Goal: Check status: Check status

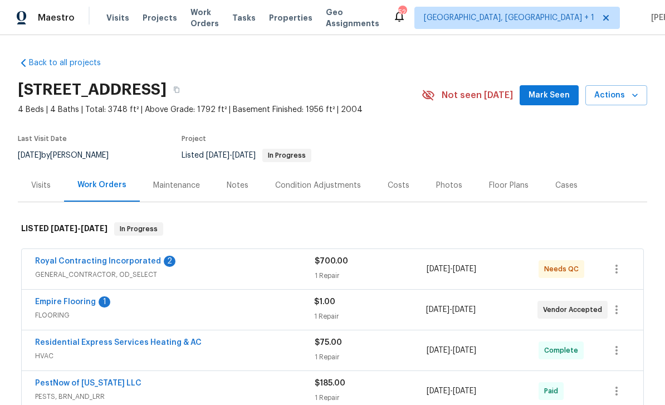
click at [85, 294] on div "Empire Flooring 1 FLOORING $1.00 1 Repair 8/25/2025 - 8/26/2025 Vendor Accepted" at bounding box center [332, 310] width 621 height 40
click at [91, 301] on link "Empire Flooring" at bounding box center [65, 302] width 61 height 8
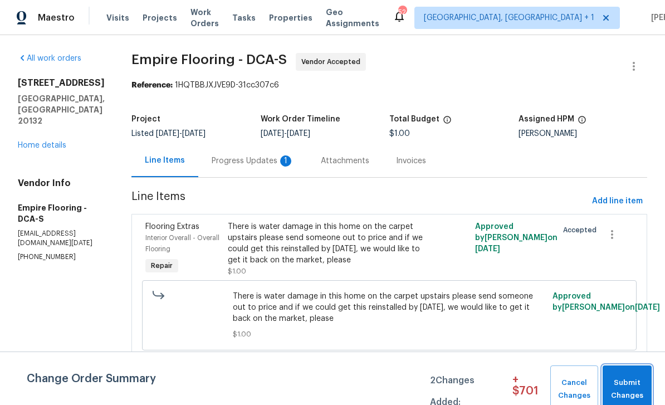
click at [629, 379] on span "Submit Changes" at bounding box center [627, 389] width 38 height 26
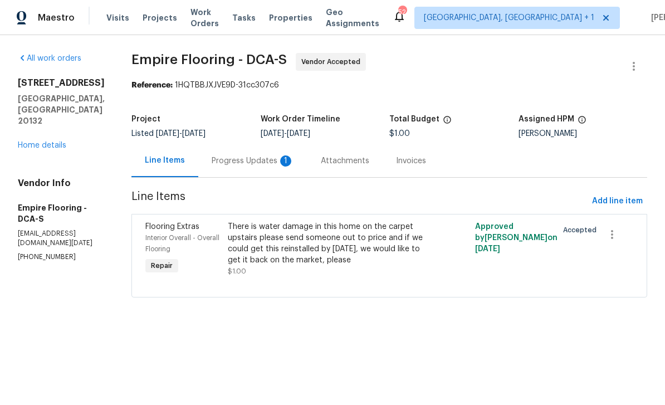
click at [265, 153] on div "Progress Updates 1" at bounding box center [252, 160] width 109 height 33
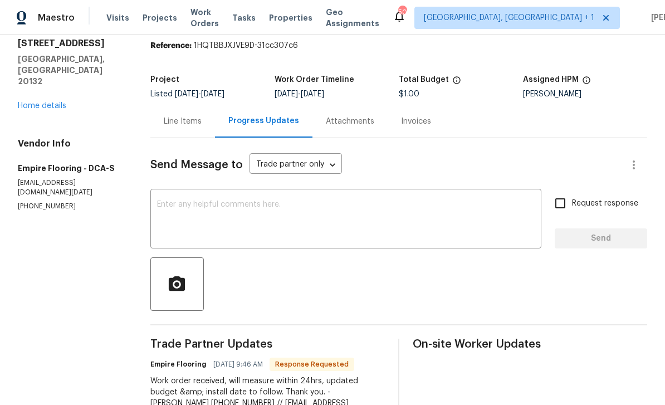
scroll to position [40, 0]
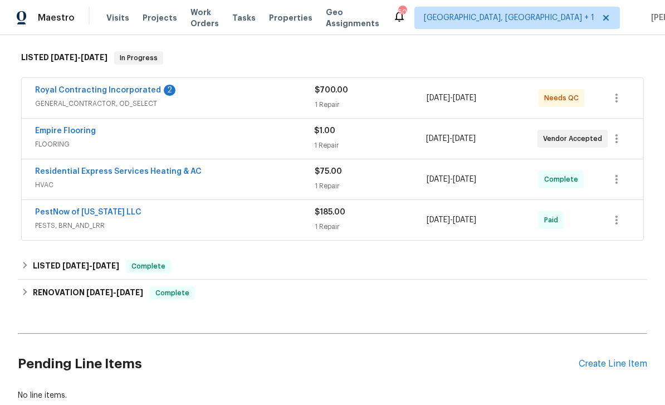
scroll to position [173, 0]
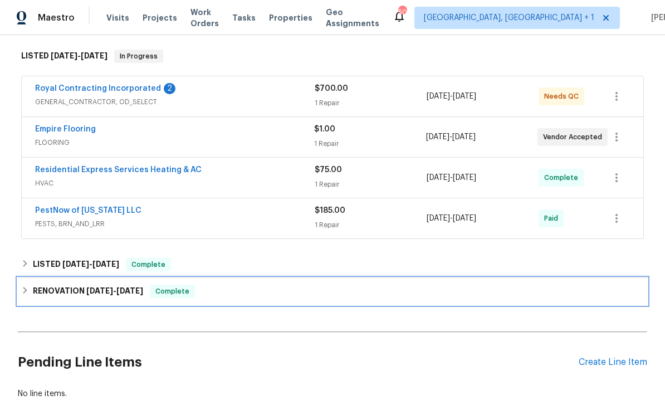
click at [96, 298] on div "RENOVATION [DATE] - [DATE] Complete" at bounding box center [332, 291] width 629 height 27
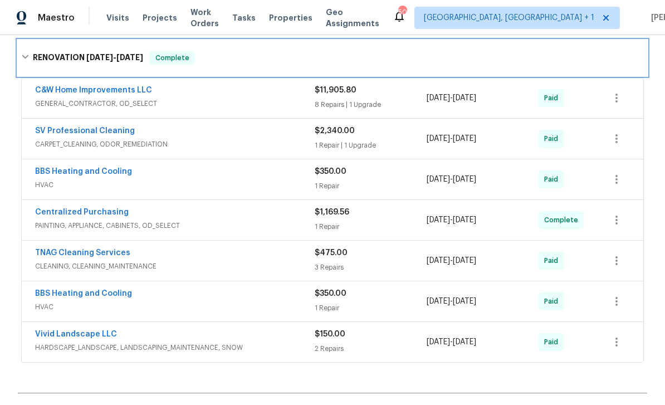
scroll to position [419, 0]
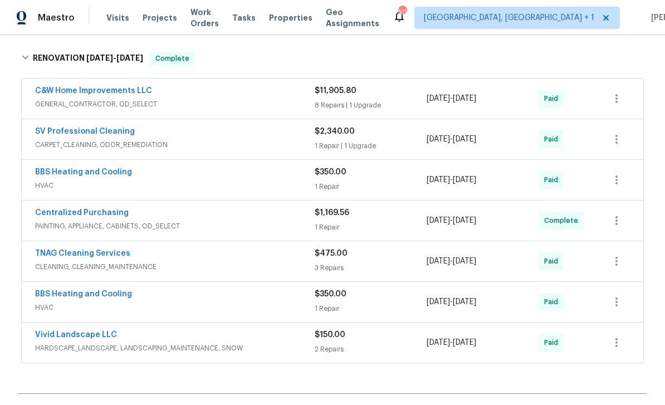
click at [163, 138] on div "SV Professional Cleaning" at bounding box center [175, 132] width 280 height 13
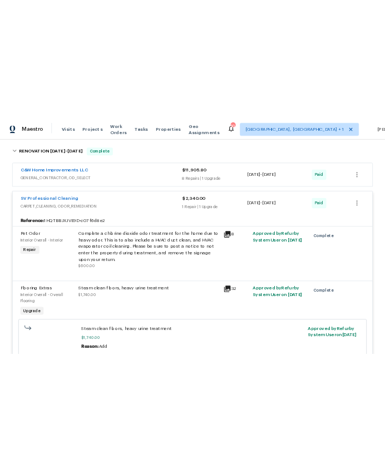
scroll to position [405, 0]
